Goal: Task Accomplishment & Management: Understand process/instructions

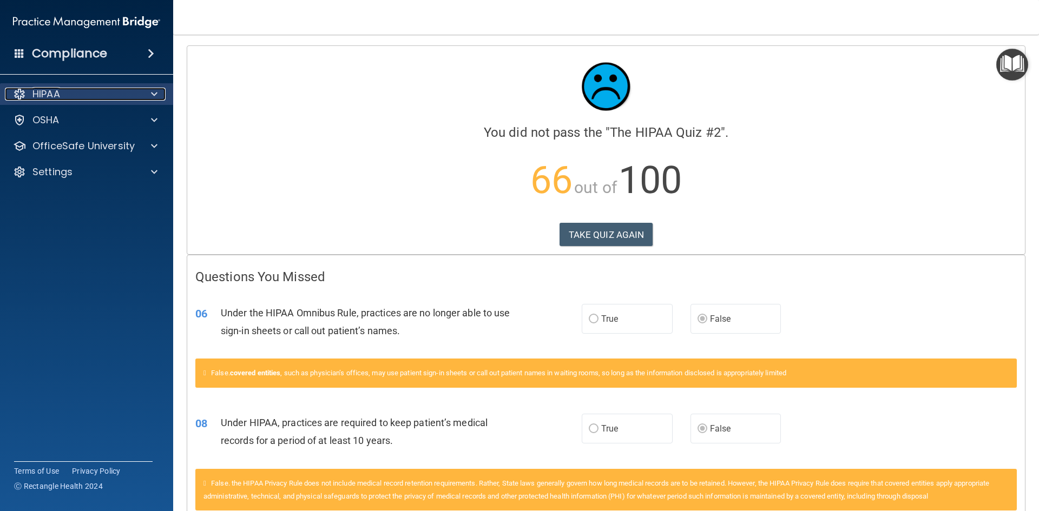
click at [136, 100] on div "HIPAA" at bounding box center [72, 94] width 134 height 13
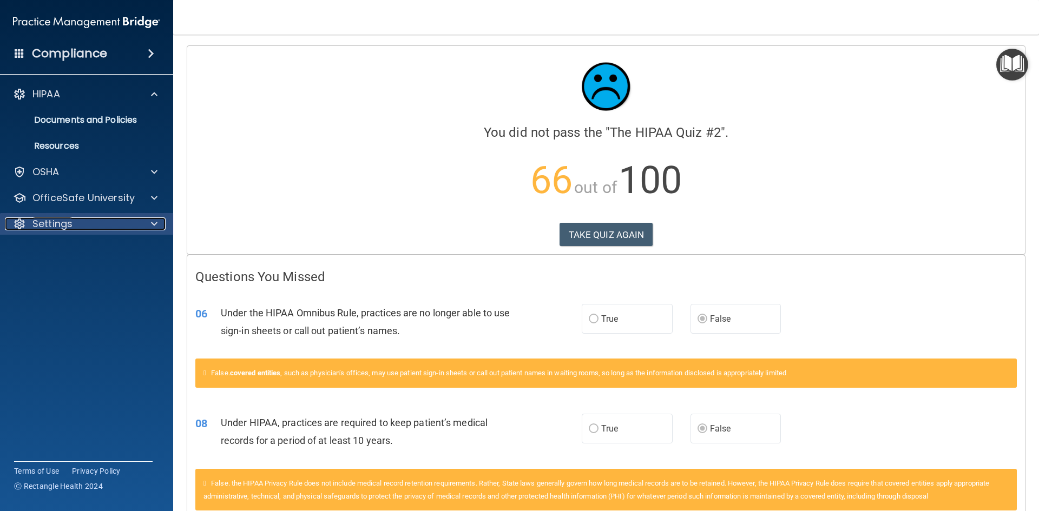
click at [83, 223] on div "Settings" at bounding box center [72, 224] width 134 height 13
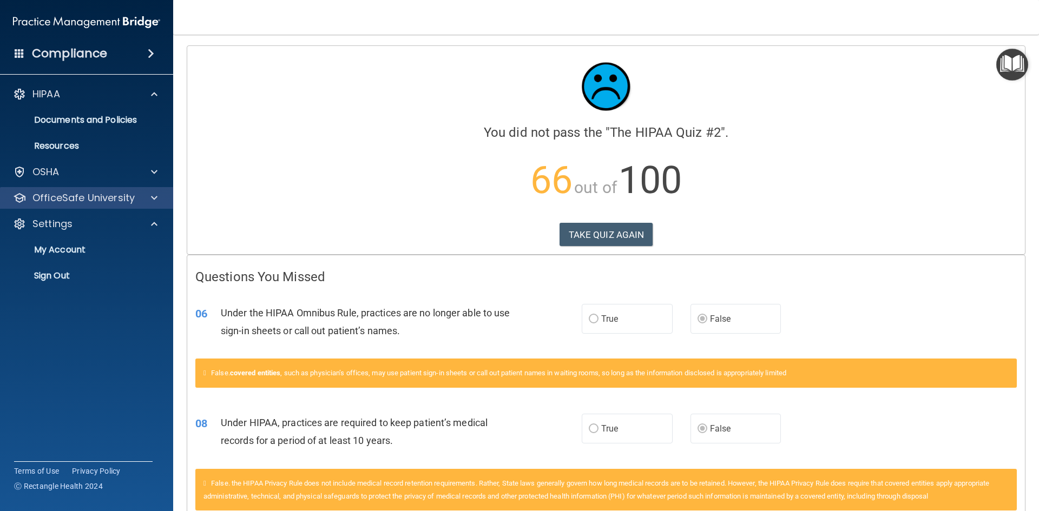
click at [137, 191] on div "OfficeSafe University" at bounding box center [87, 198] width 174 height 22
click at [149, 196] on div at bounding box center [152, 198] width 27 height 13
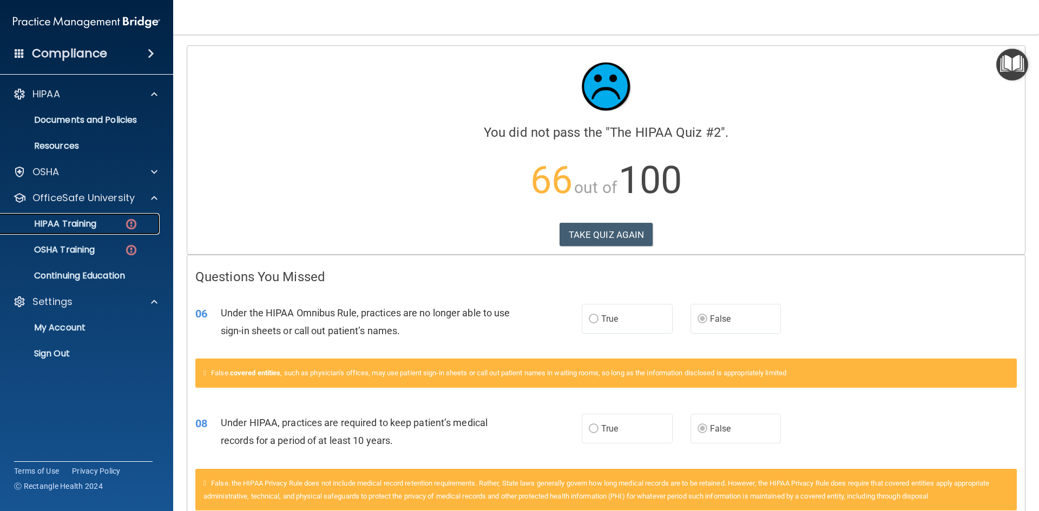
click at [128, 224] on img at bounding box center [131, 225] width 14 height 14
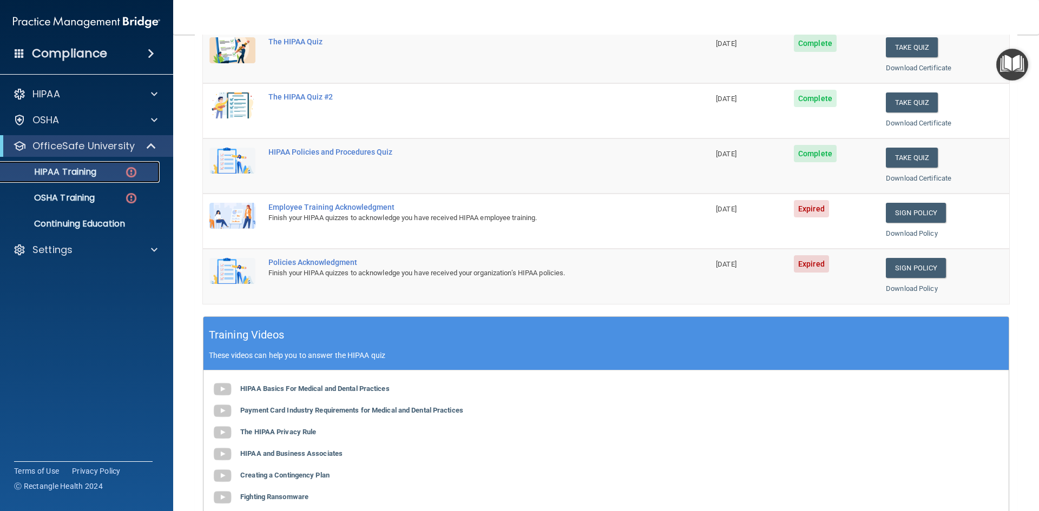
scroll to position [216, 0]
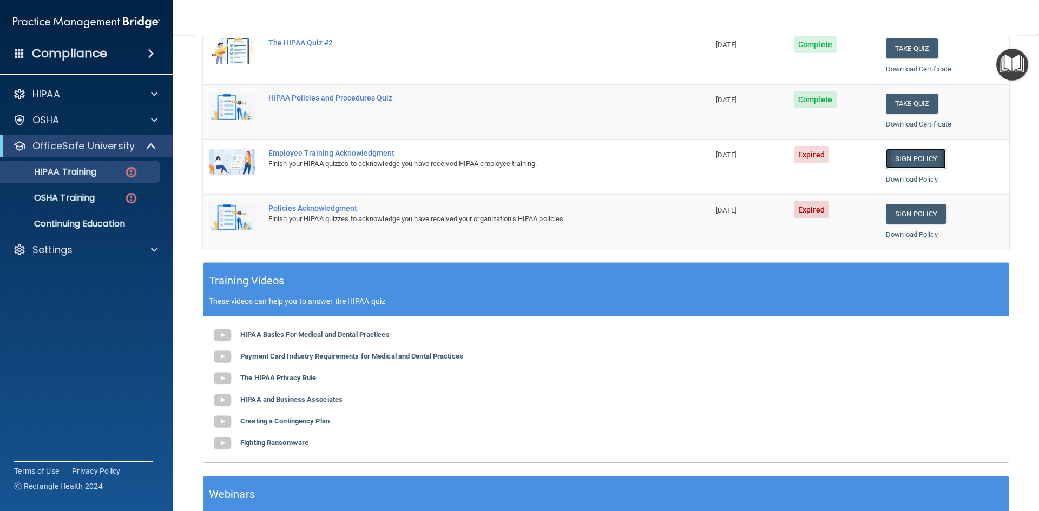
click at [901, 156] on link "Sign Policy" at bounding box center [916, 159] width 60 height 20
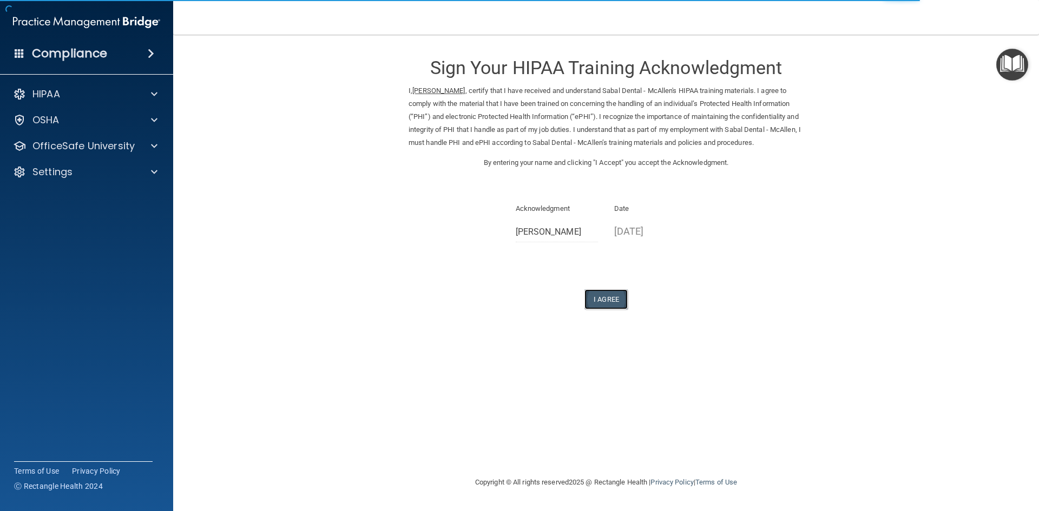
click at [614, 310] on button "I Agree" at bounding box center [606, 300] width 43 height 20
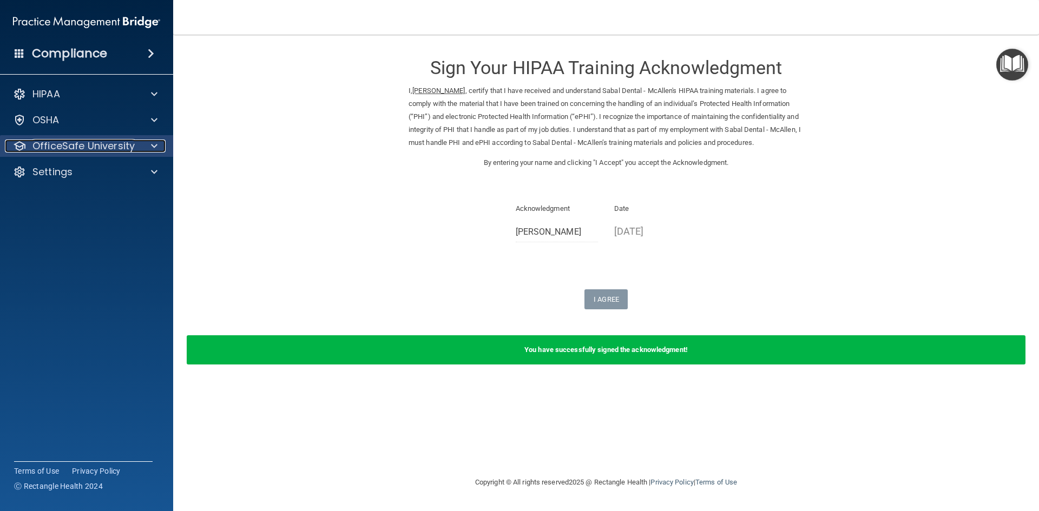
click at [122, 140] on p "OfficeSafe University" at bounding box center [83, 146] width 102 height 13
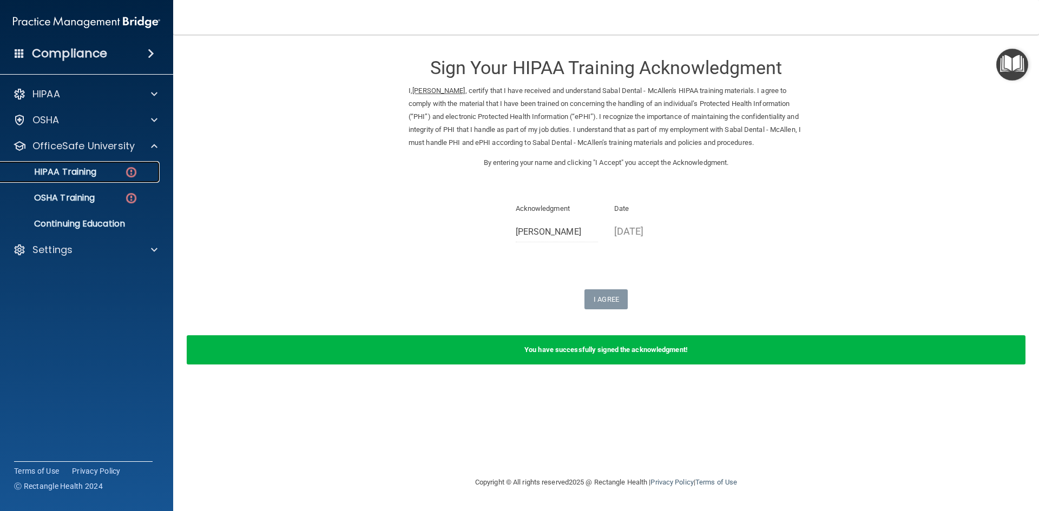
click at [122, 170] on div "HIPAA Training" at bounding box center [81, 172] width 148 height 11
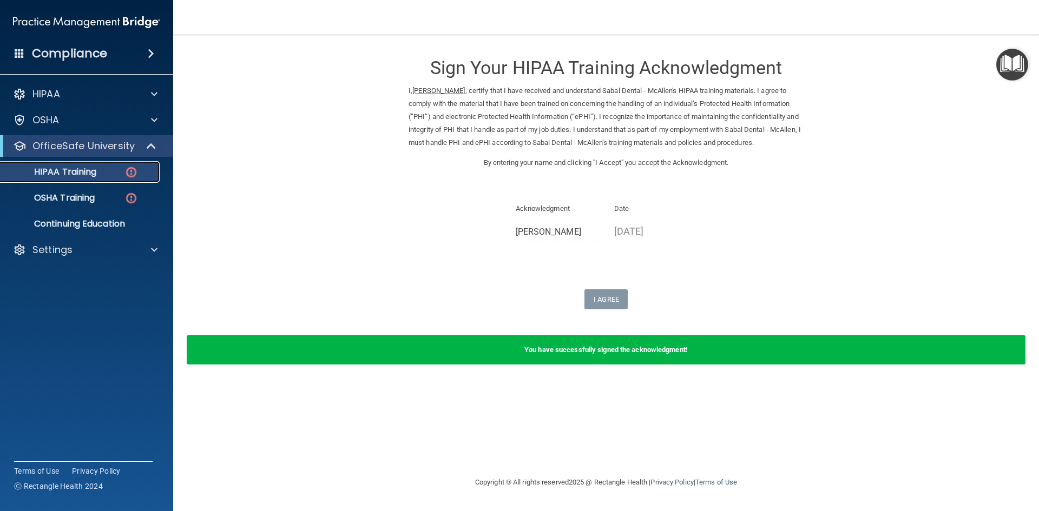
click at [122, 170] on div "HIPAA Training" at bounding box center [81, 172] width 148 height 11
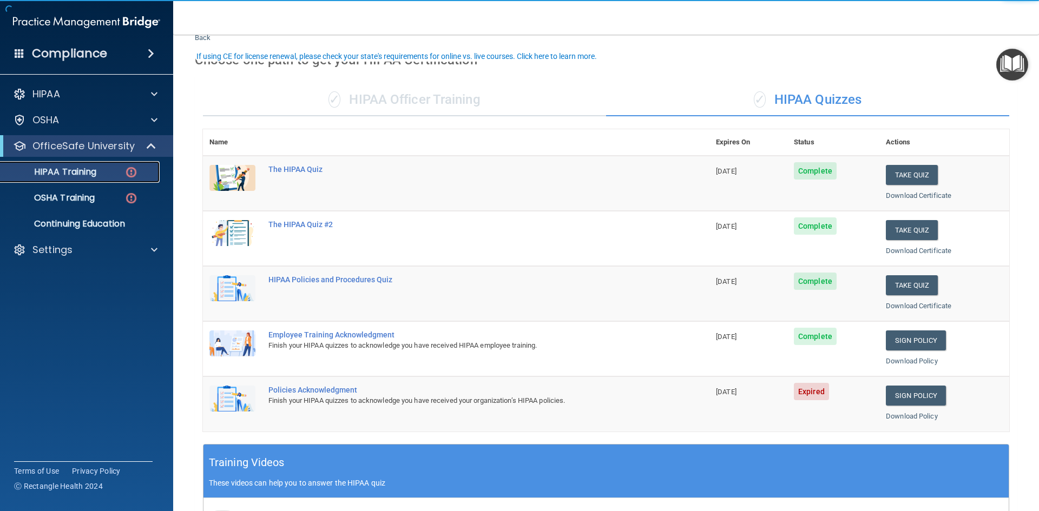
scroll to position [54, 0]
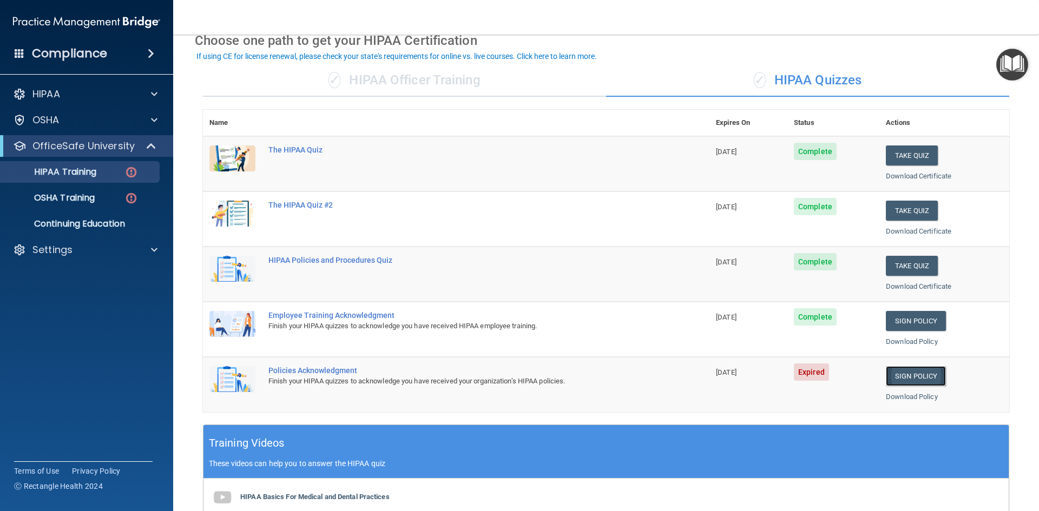
click at [909, 367] on link "Sign Policy" at bounding box center [916, 376] width 60 height 20
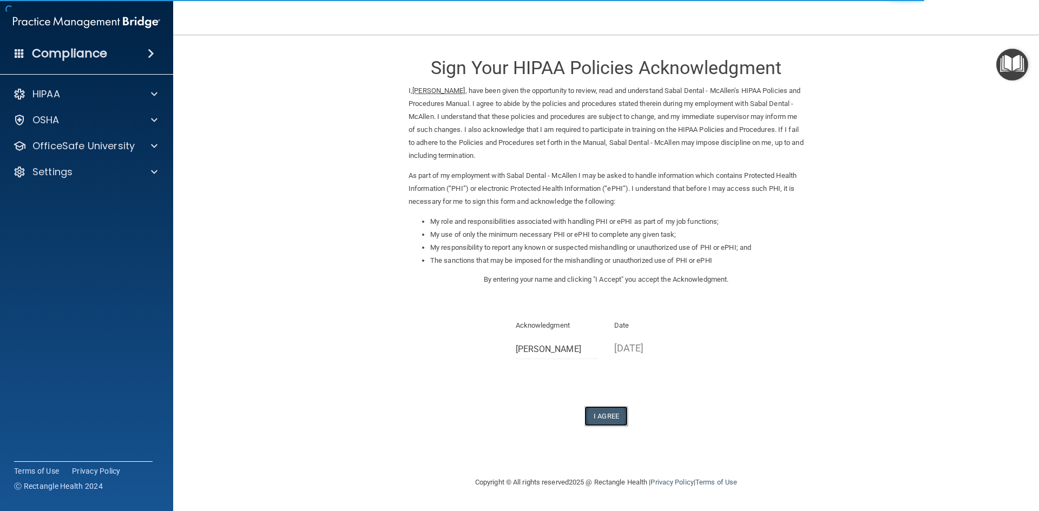
click at [620, 418] on button "I Agree" at bounding box center [606, 416] width 43 height 20
click at [612, 417] on button "I Agree" at bounding box center [606, 416] width 43 height 20
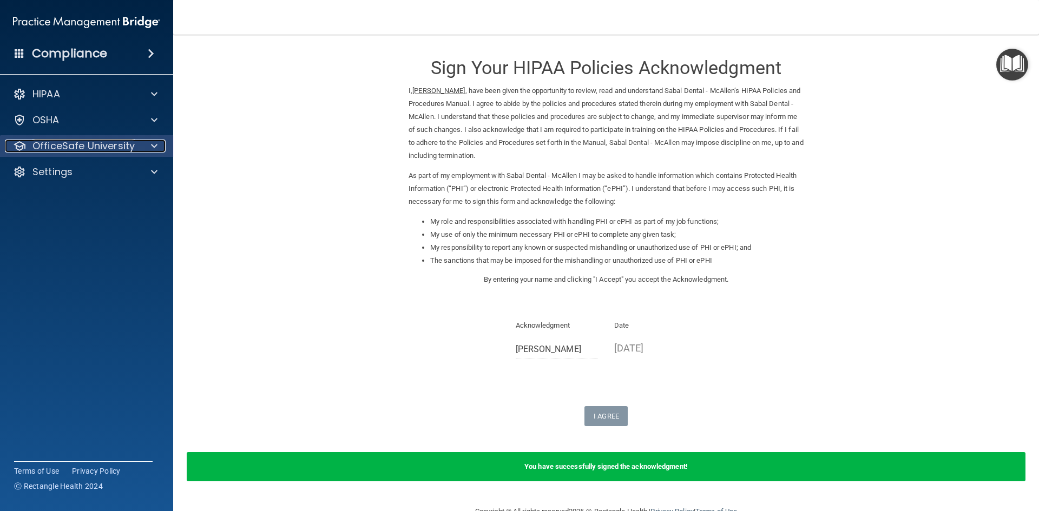
click at [97, 142] on p "OfficeSafe University" at bounding box center [83, 146] width 102 height 13
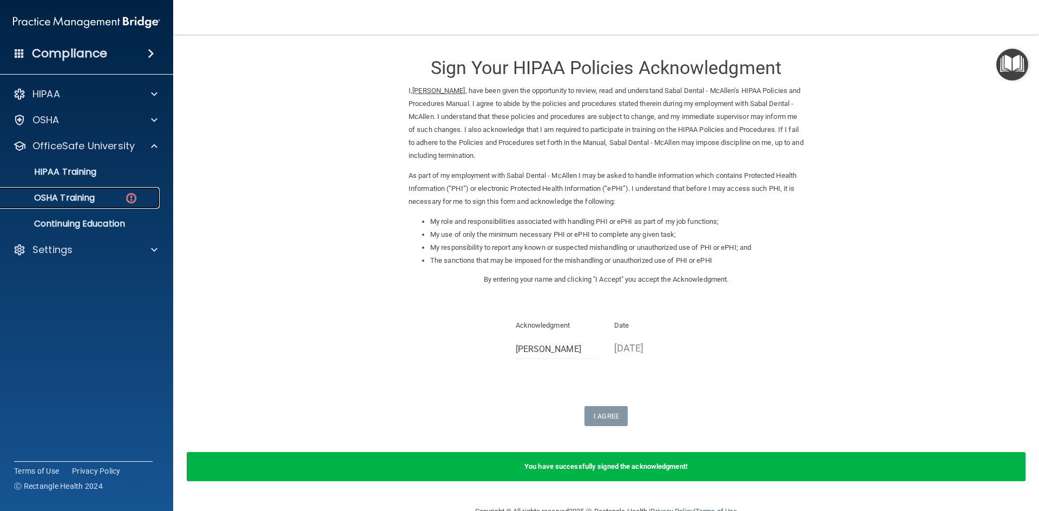
click at [111, 199] on div "OSHA Training" at bounding box center [81, 198] width 148 height 11
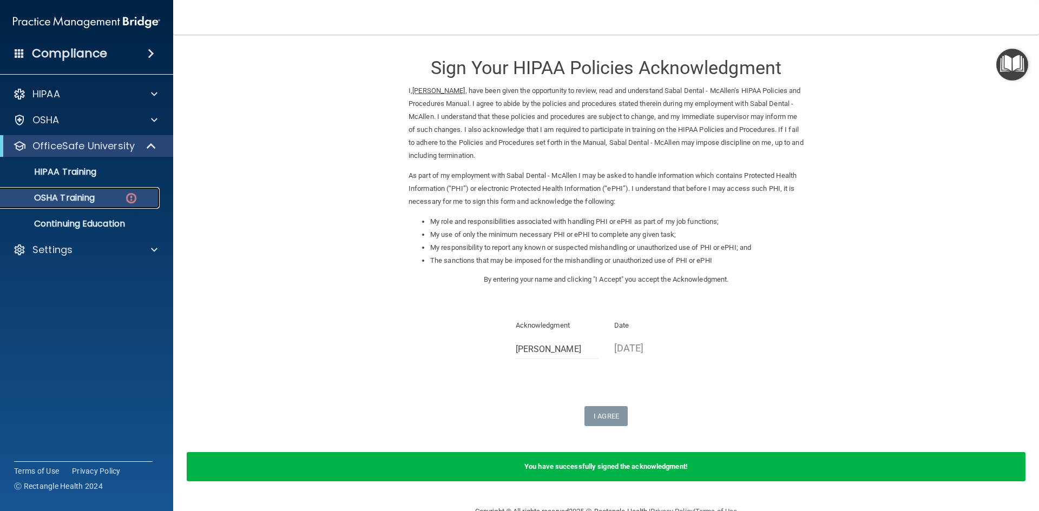
click at [111, 199] on div "OSHA Training" at bounding box center [81, 198] width 148 height 11
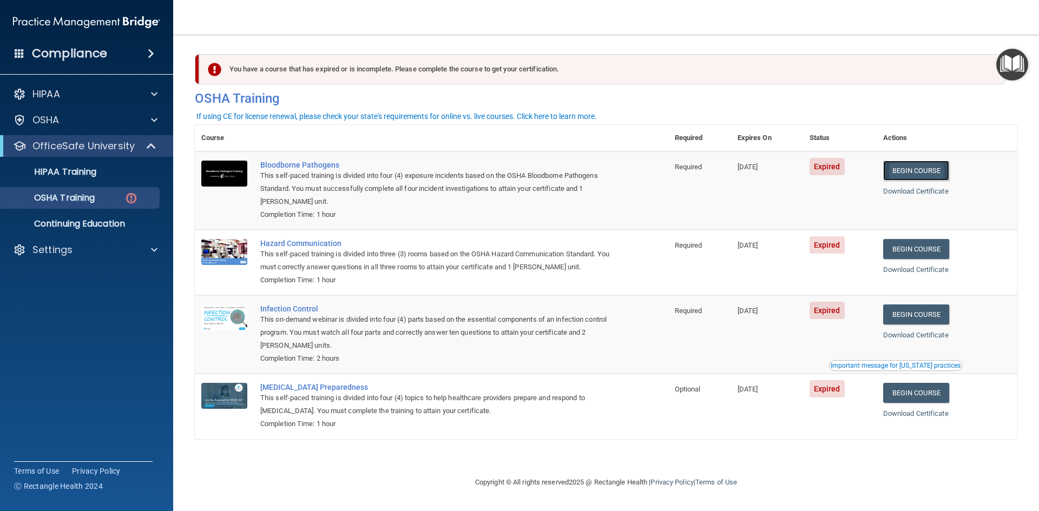
click at [936, 169] on link "Begin Course" at bounding box center [916, 171] width 66 height 20
